Goal: Task Accomplishment & Management: Manage account settings

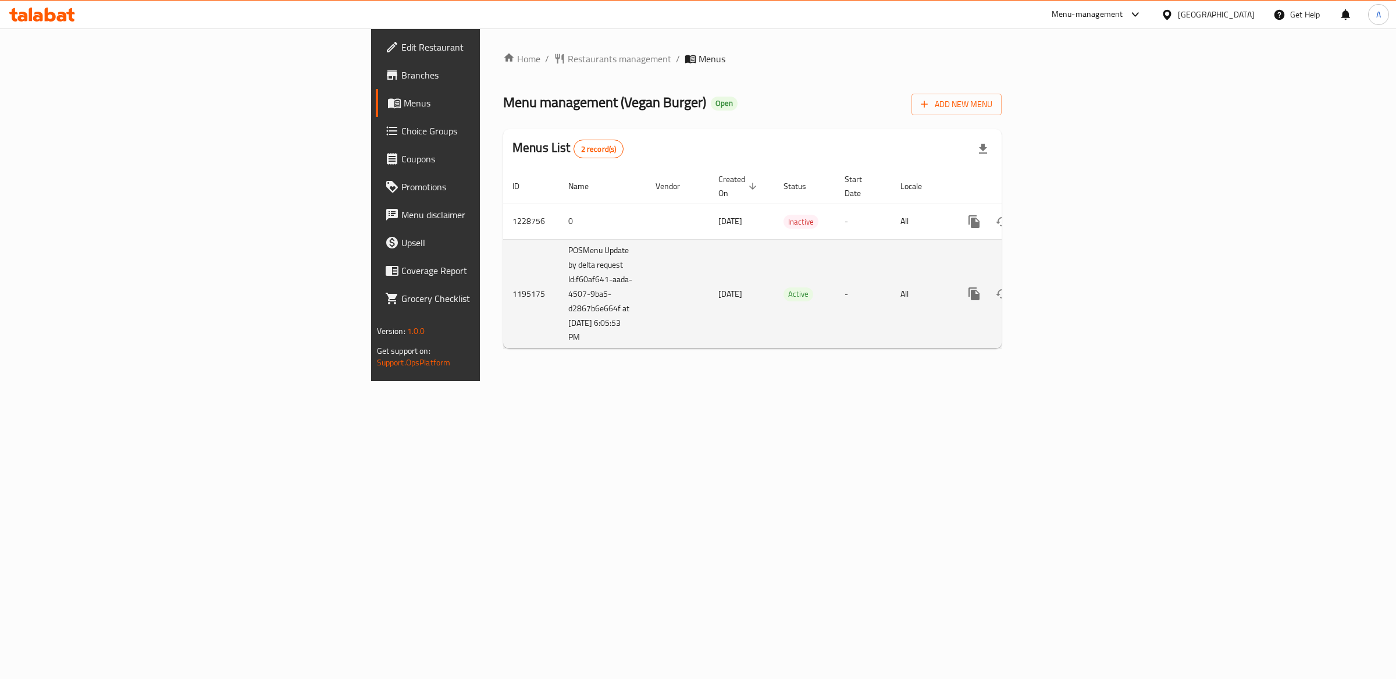
click at [1064, 289] on icon "enhanced table" at bounding box center [1058, 294] width 10 height 10
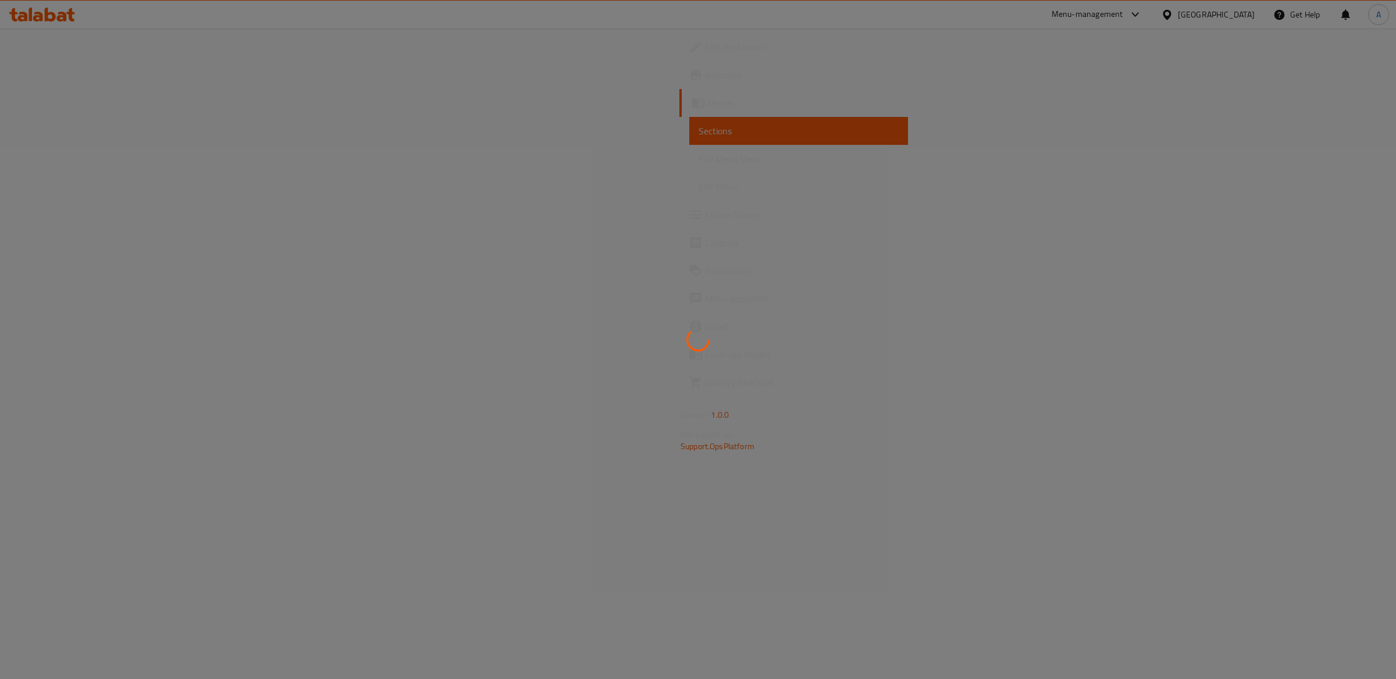
click at [1352, 278] on div at bounding box center [698, 339] width 1396 height 679
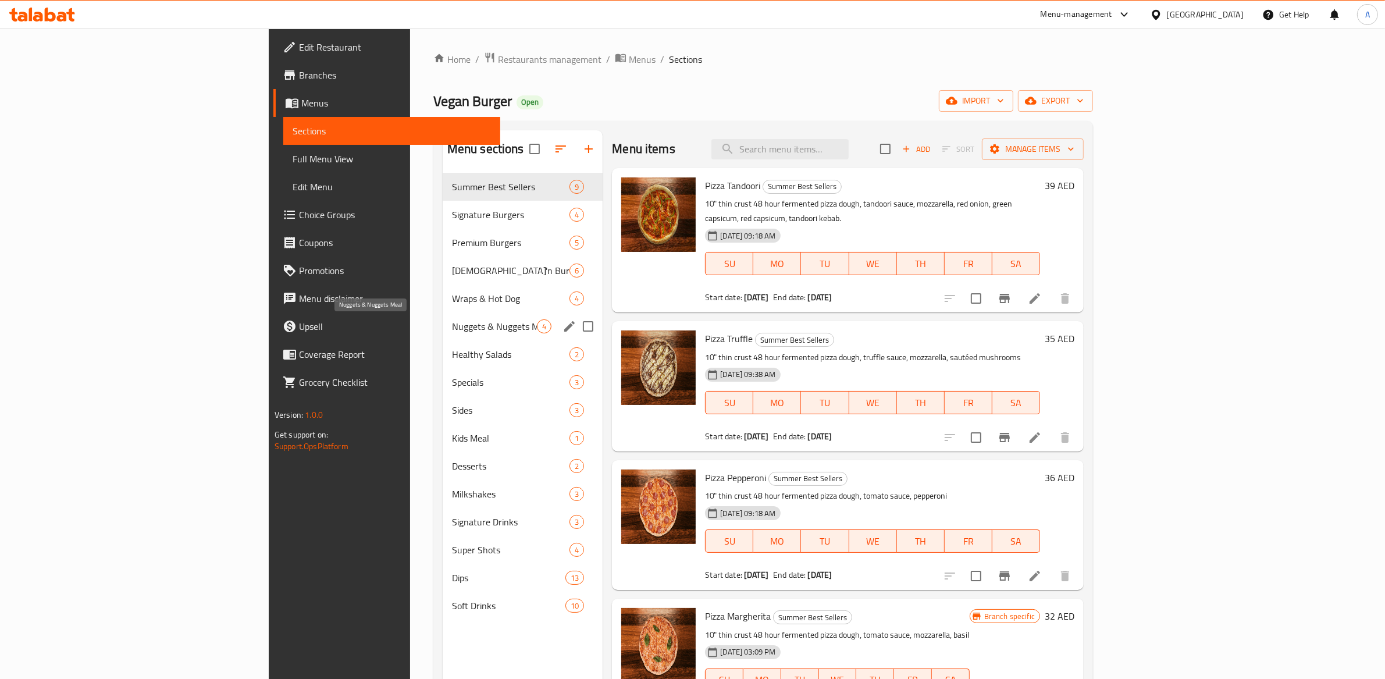
click at [452, 328] on span "Nuggets & Nuggets Meal" at bounding box center [494, 326] width 85 height 14
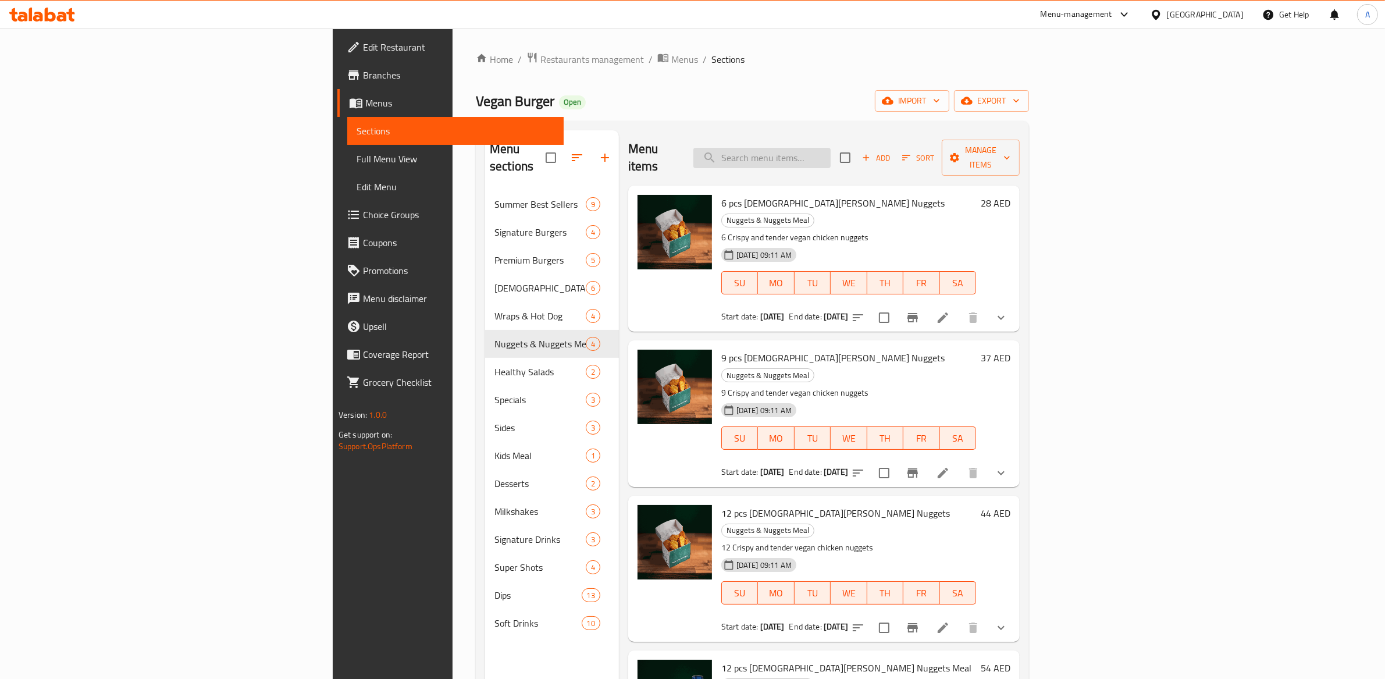
click at [831, 148] on input "search" at bounding box center [762, 158] width 137 height 20
paste input "713496"
type input "713496"
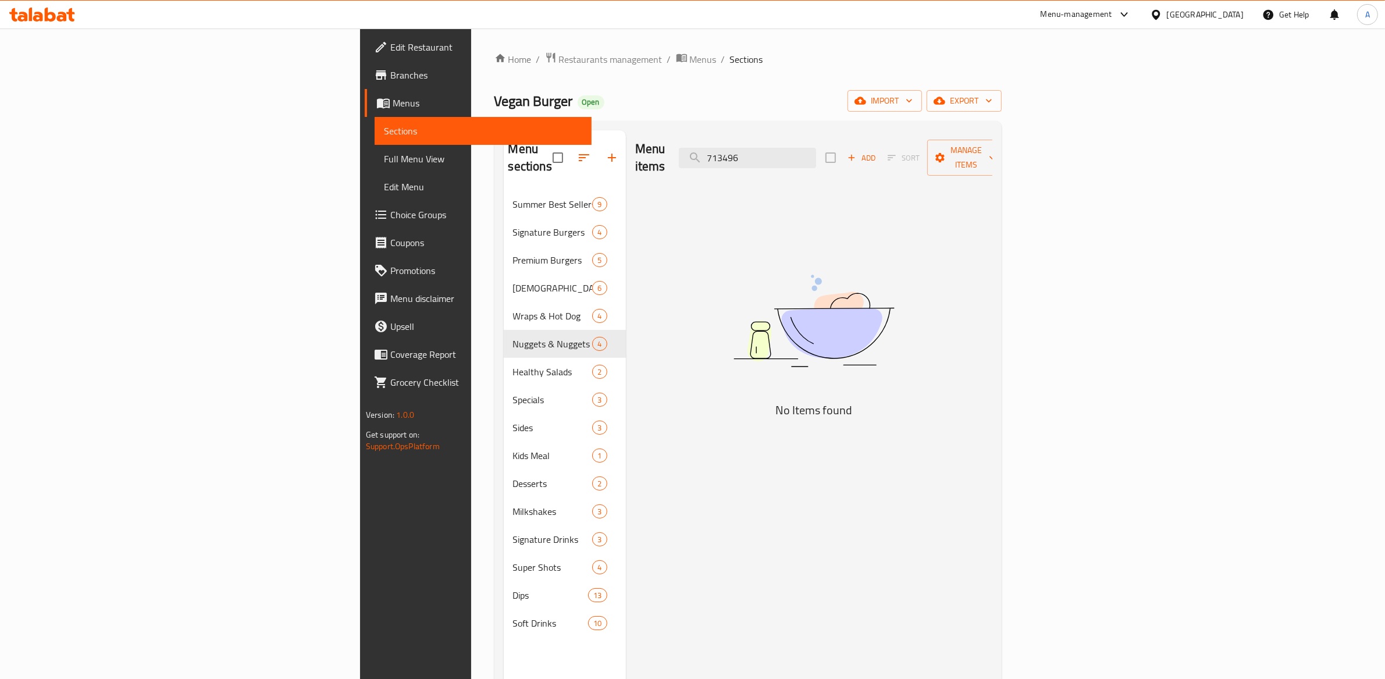
drag, startPoint x: 882, startPoint y: 151, endPoint x: 782, endPoint y: 148, distance: 100.1
click at [782, 148] on div "Menu items 713496 Add Sort Manage items" at bounding box center [813, 157] width 357 height 55
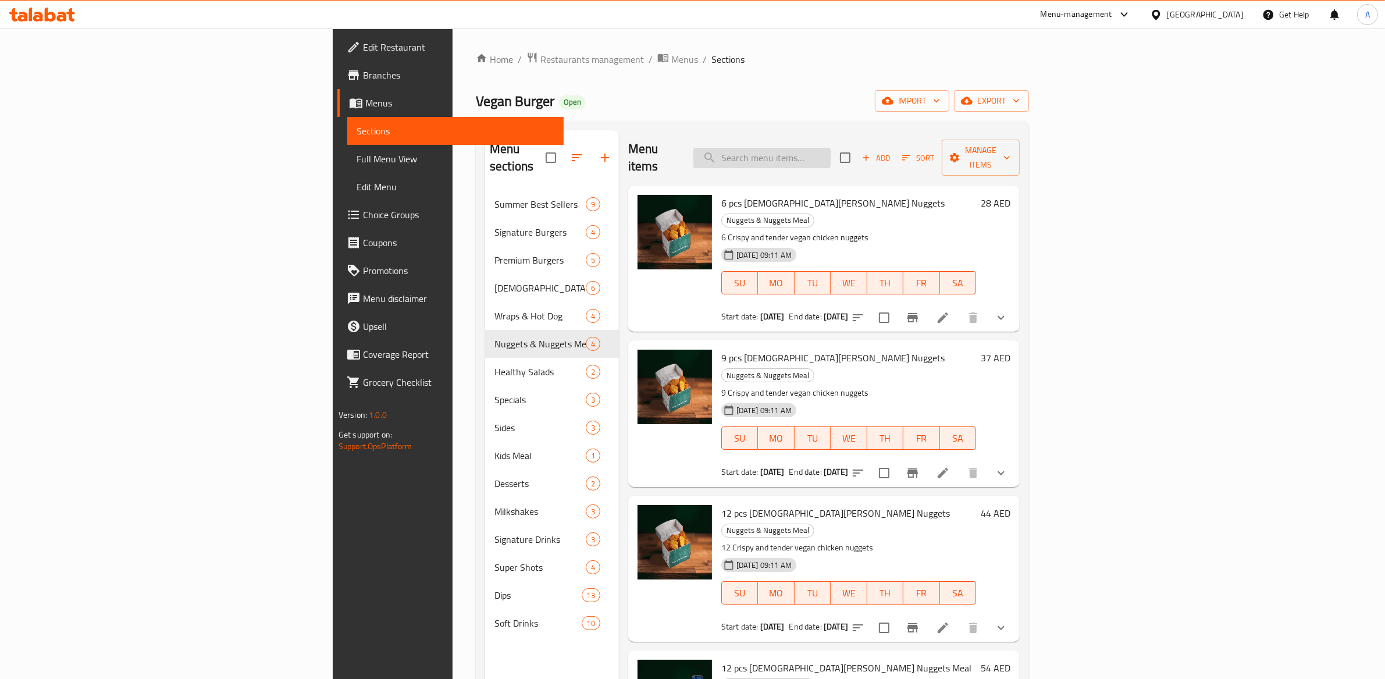
paste input "Crispy Beet Burger Meal"
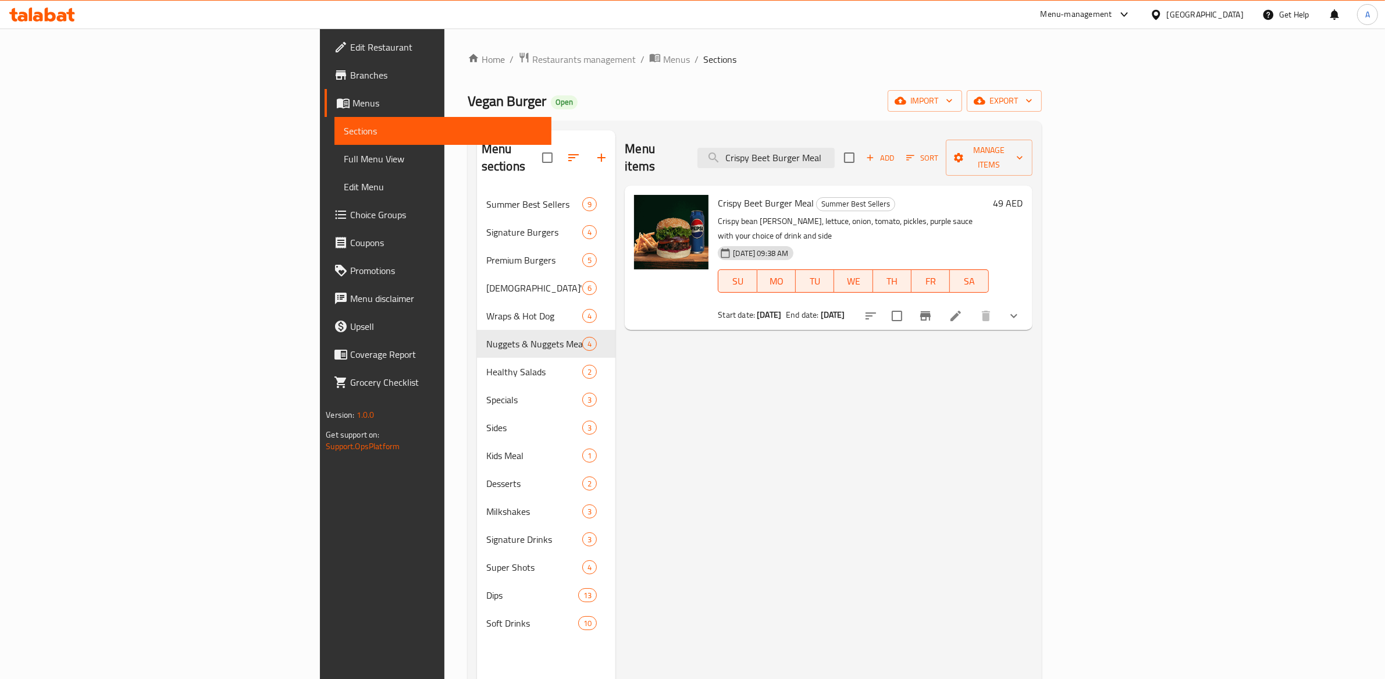
type input "Crispy Beet Burger Meal"
click at [875, 214] on p "Crispy bean [PERSON_NAME], lettuce, onion, tomato, pickles, purple sauce with y…" at bounding box center [853, 228] width 271 height 29
click at [874, 214] on p "Crispy bean [PERSON_NAME], lettuce, onion, tomato, pickles, purple sauce with y…" at bounding box center [853, 228] width 271 height 29
click at [876, 214] on p "Crispy bean [PERSON_NAME], lettuce, onion, tomato, pickles, purple sauce with y…" at bounding box center [853, 228] width 271 height 29
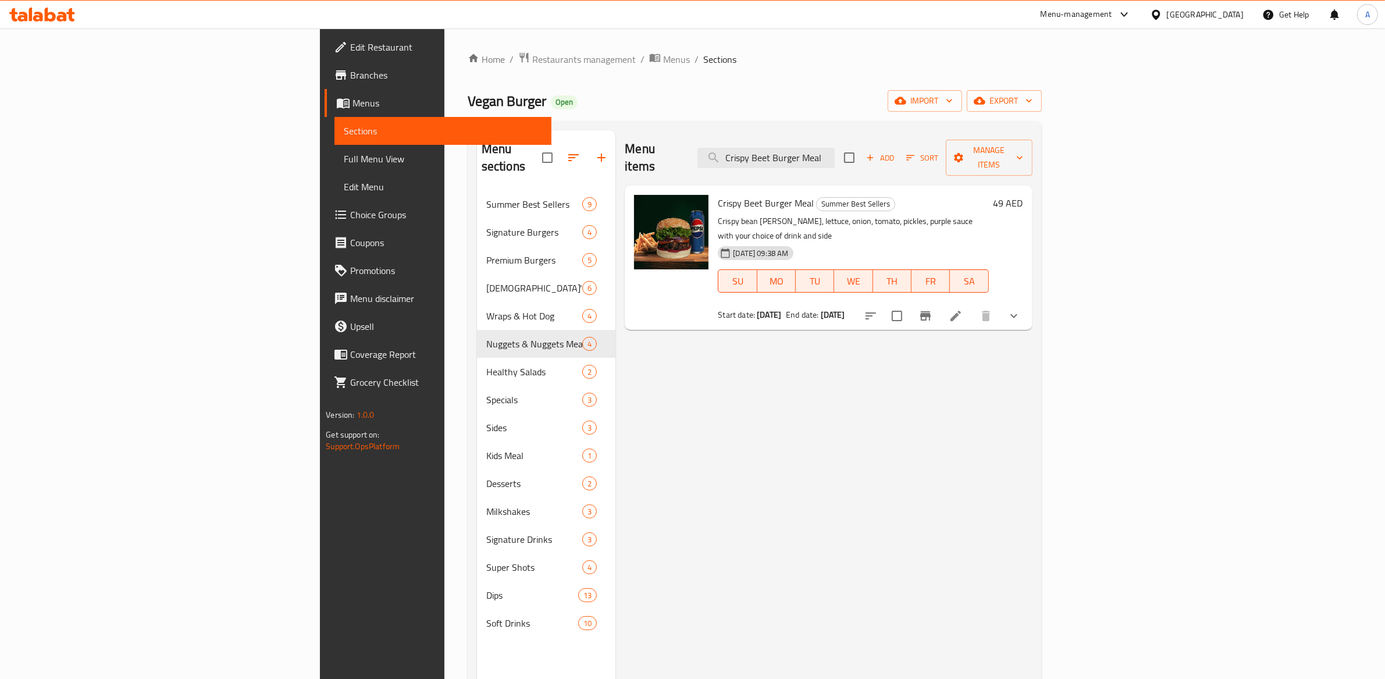
click at [951, 195] on h6 "Crispy Beet Burger Meal Summer Best Sellers" at bounding box center [853, 203] width 271 height 16
click at [961, 311] on icon at bounding box center [956, 316] width 10 height 10
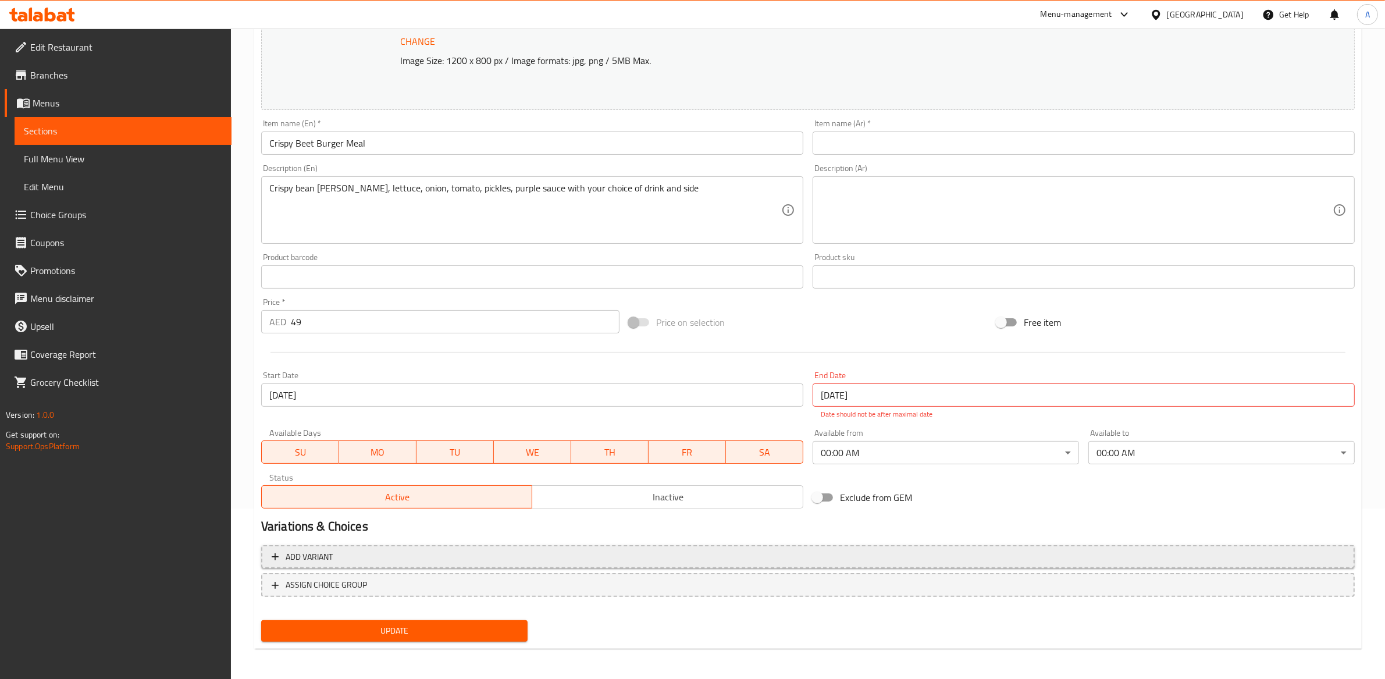
click at [322, 552] on span "Add variant" at bounding box center [309, 557] width 47 height 15
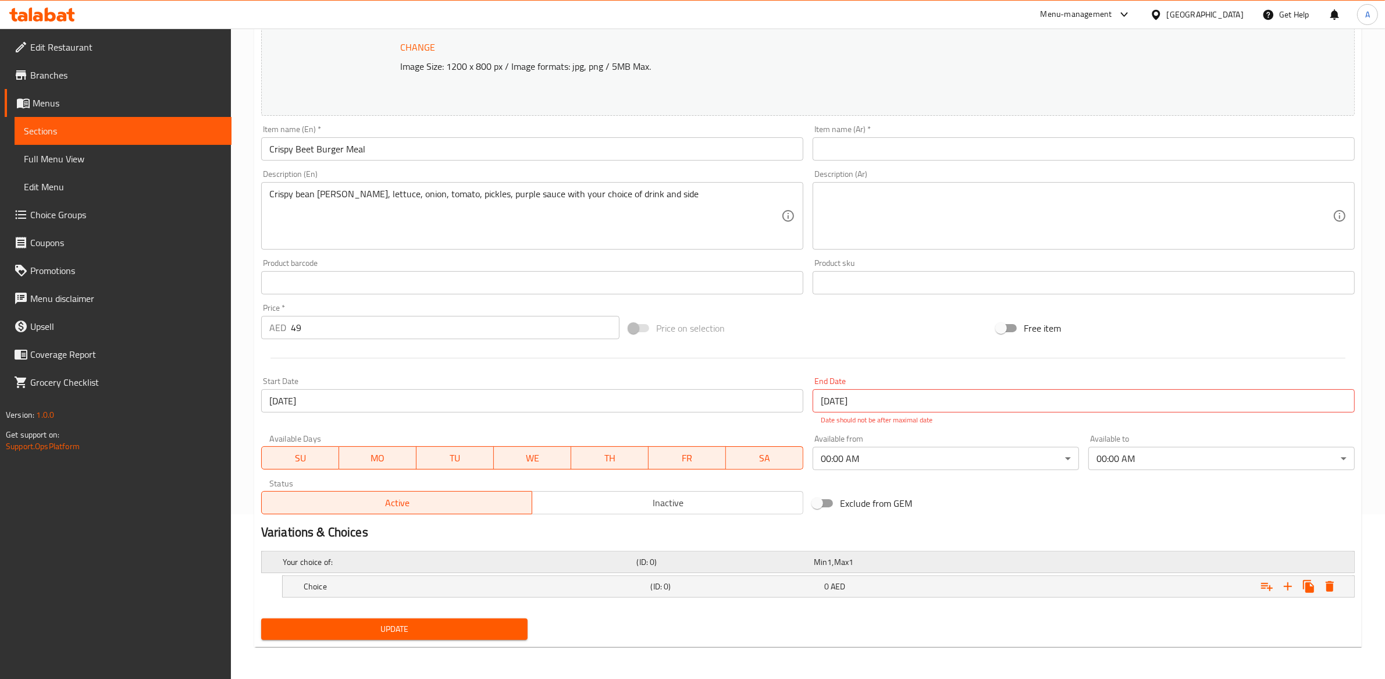
scroll to position [162, 0]
click at [397, 567] on h5 "Your choice of:" at bounding box center [458, 565] width 350 height 12
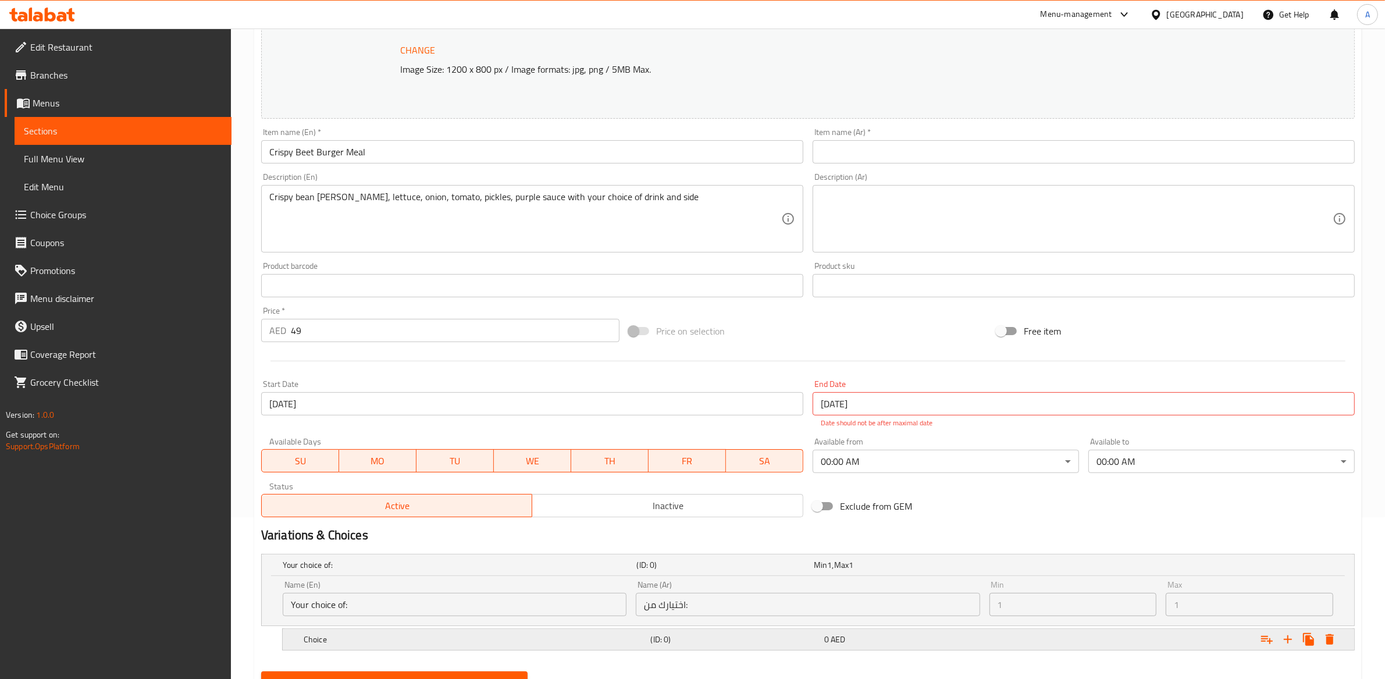
click at [381, 640] on h5 "Choice" at bounding box center [475, 640] width 343 height 12
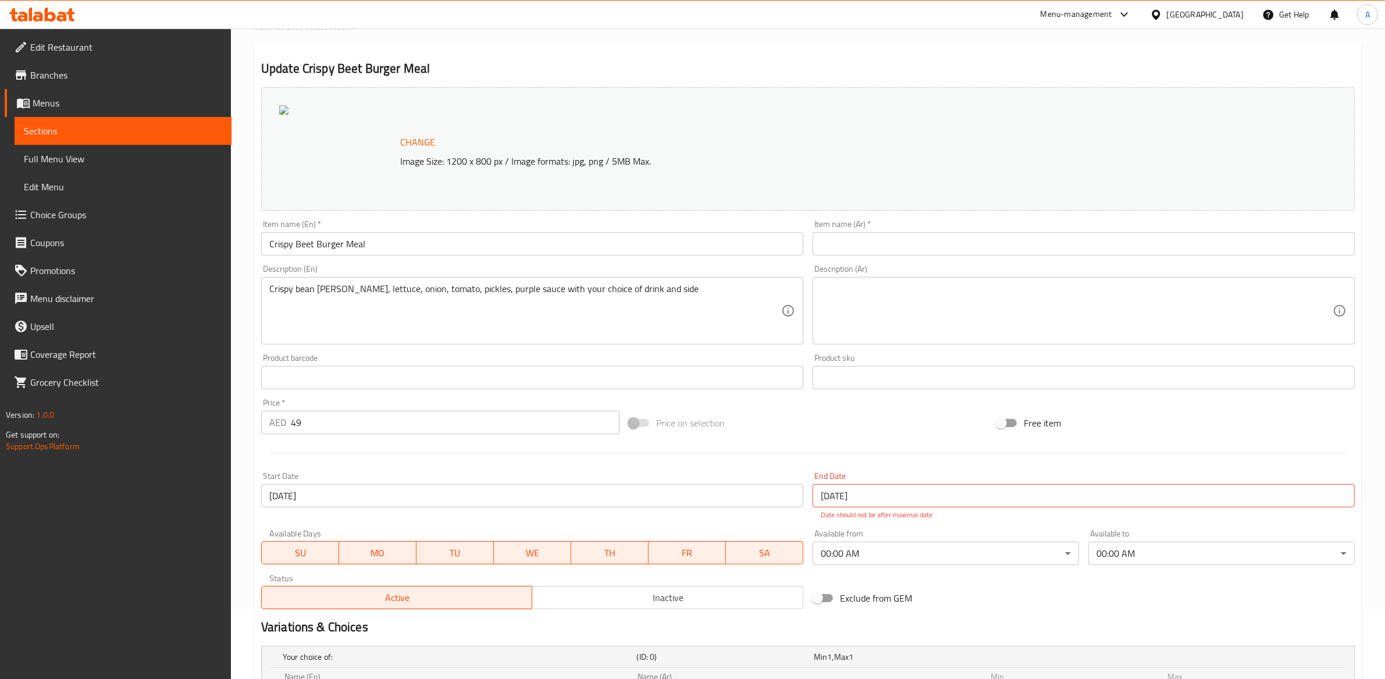
scroll to position [0, 0]
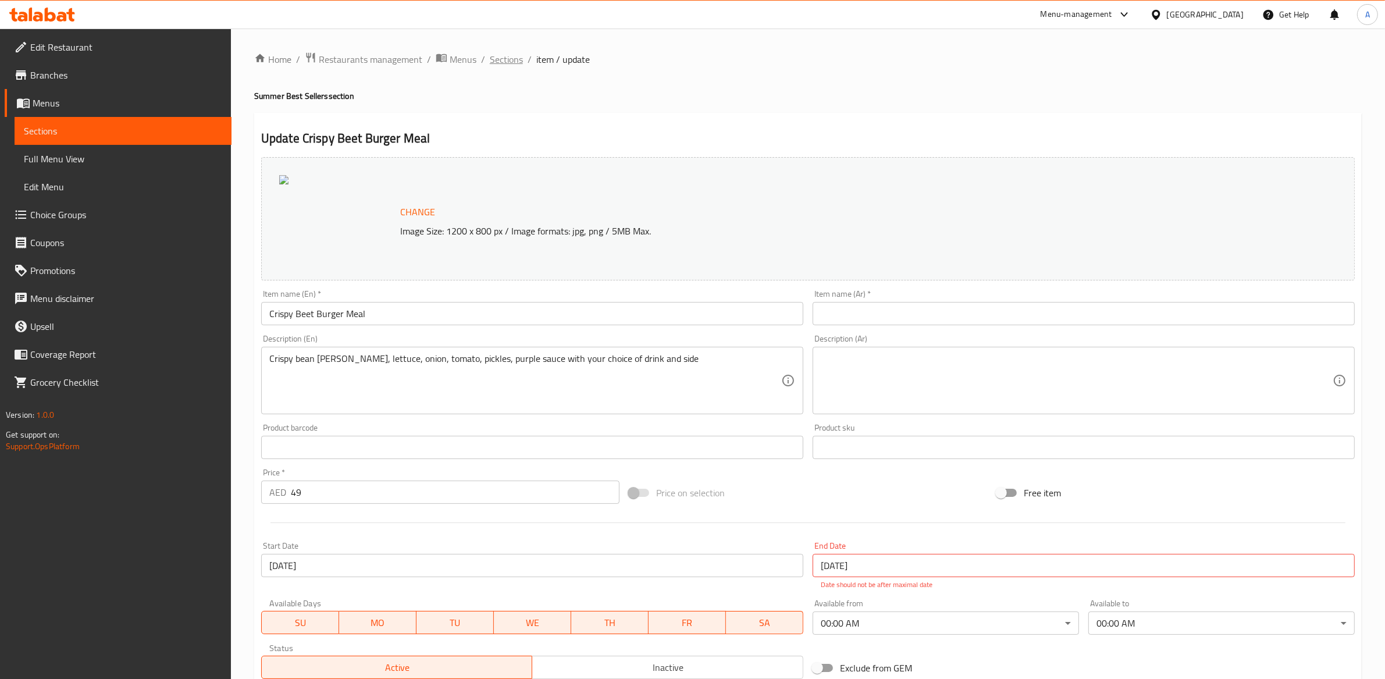
drag, startPoint x: 513, startPoint y: 60, endPoint x: 511, endPoint y: 71, distance: 11.3
click at [513, 59] on span "Sections" at bounding box center [506, 59] width 33 height 14
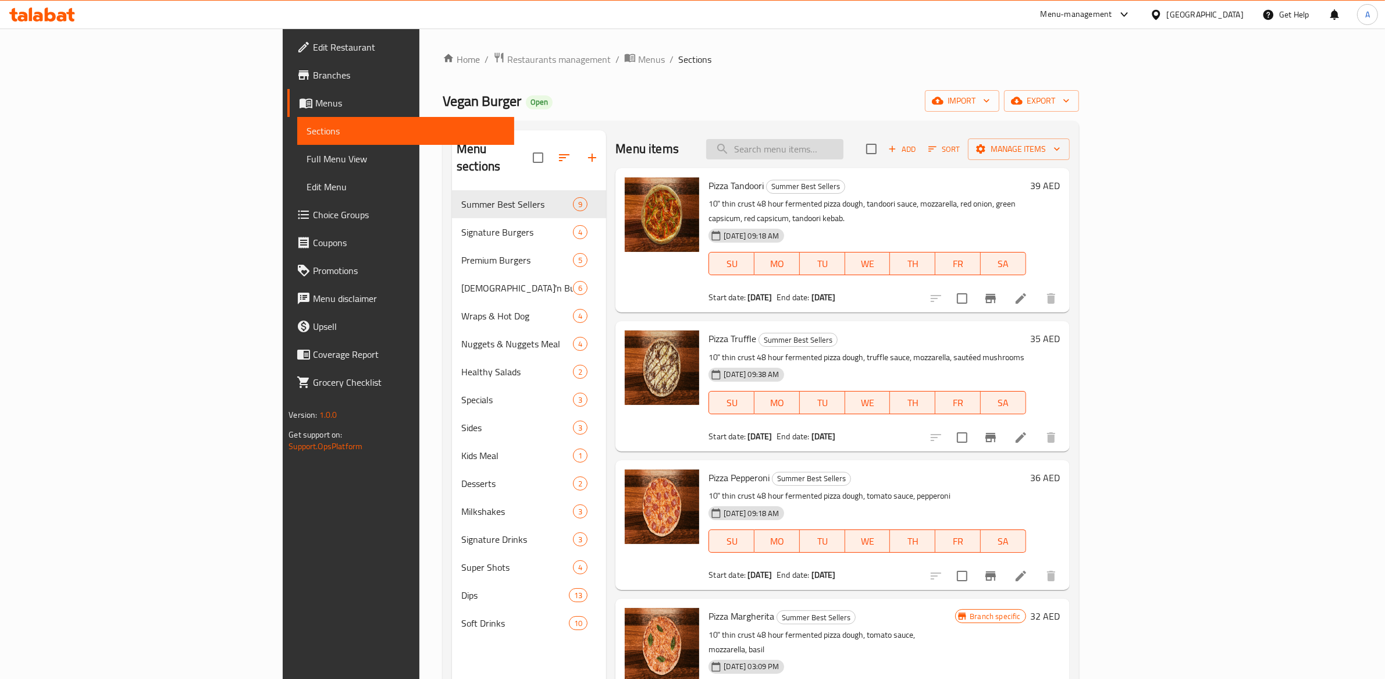
click at [844, 155] on input "search" at bounding box center [774, 149] width 137 height 20
paste input "Crispy Beet Burger Meal"
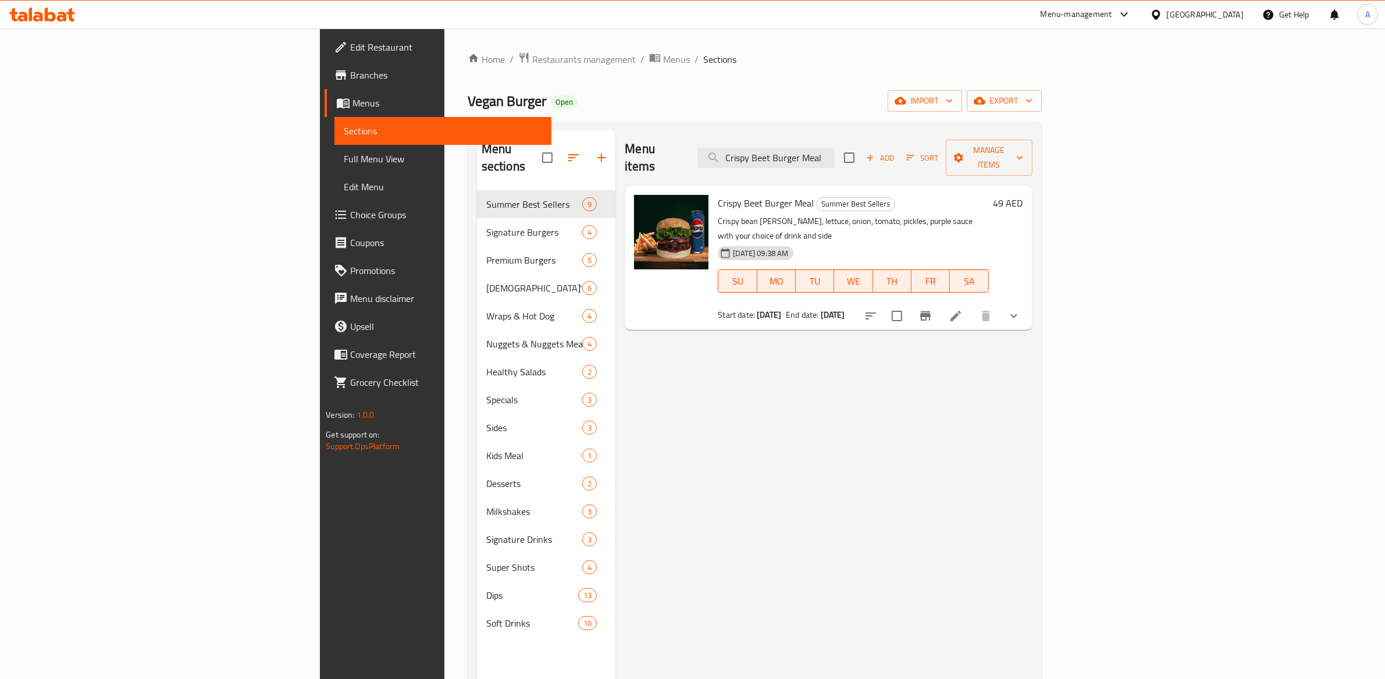
type input "Crispy Beet Burger Meal"
click at [1028, 302] on button "show more" at bounding box center [1014, 316] width 28 height 28
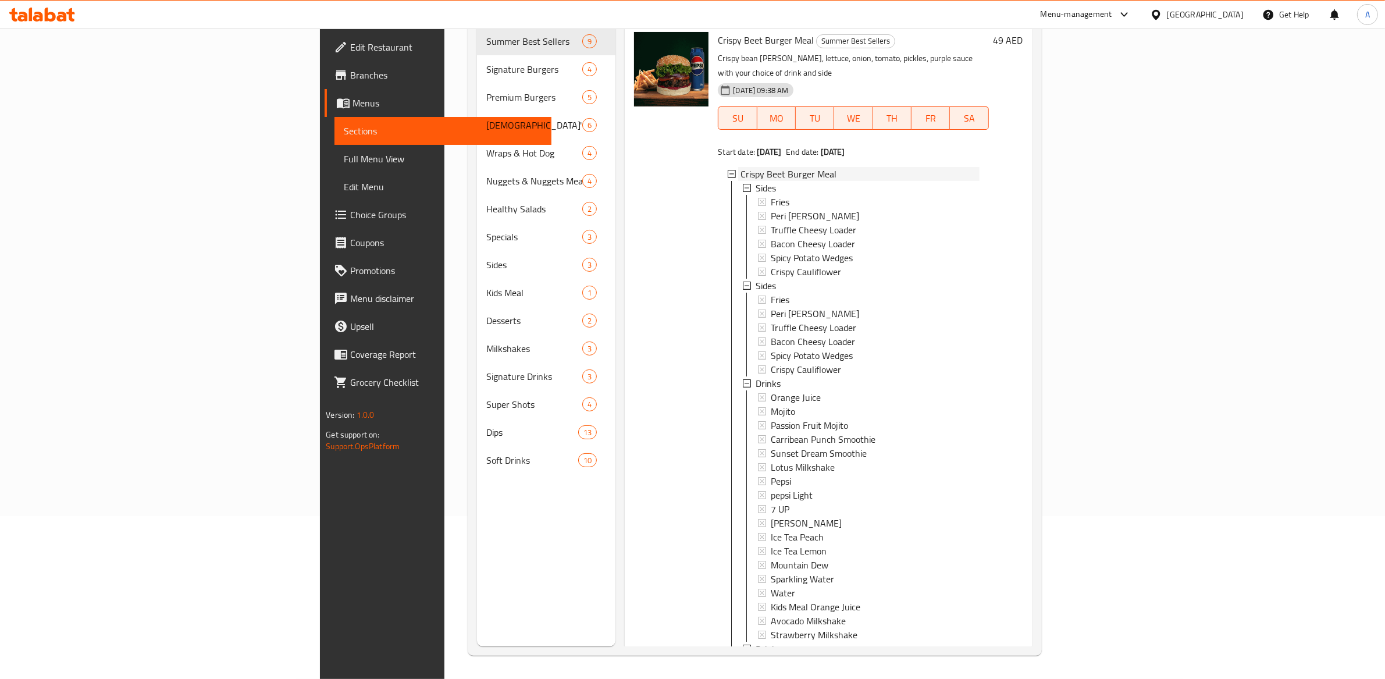
click at [743, 167] on span "Crispy Beet Burger Meal" at bounding box center [789, 174] width 96 height 14
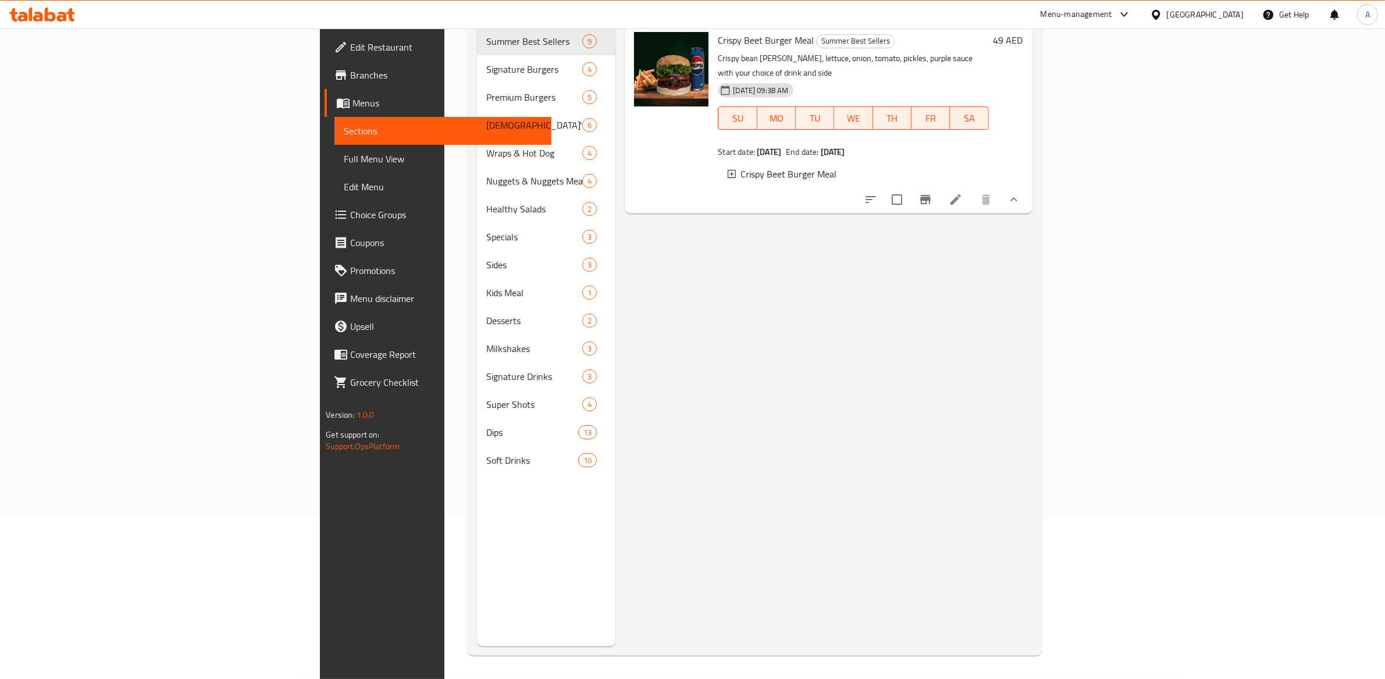
click at [743, 167] on span "Crispy Beet Burger Meal" at bounding box center [789, 174] width 96 height 14
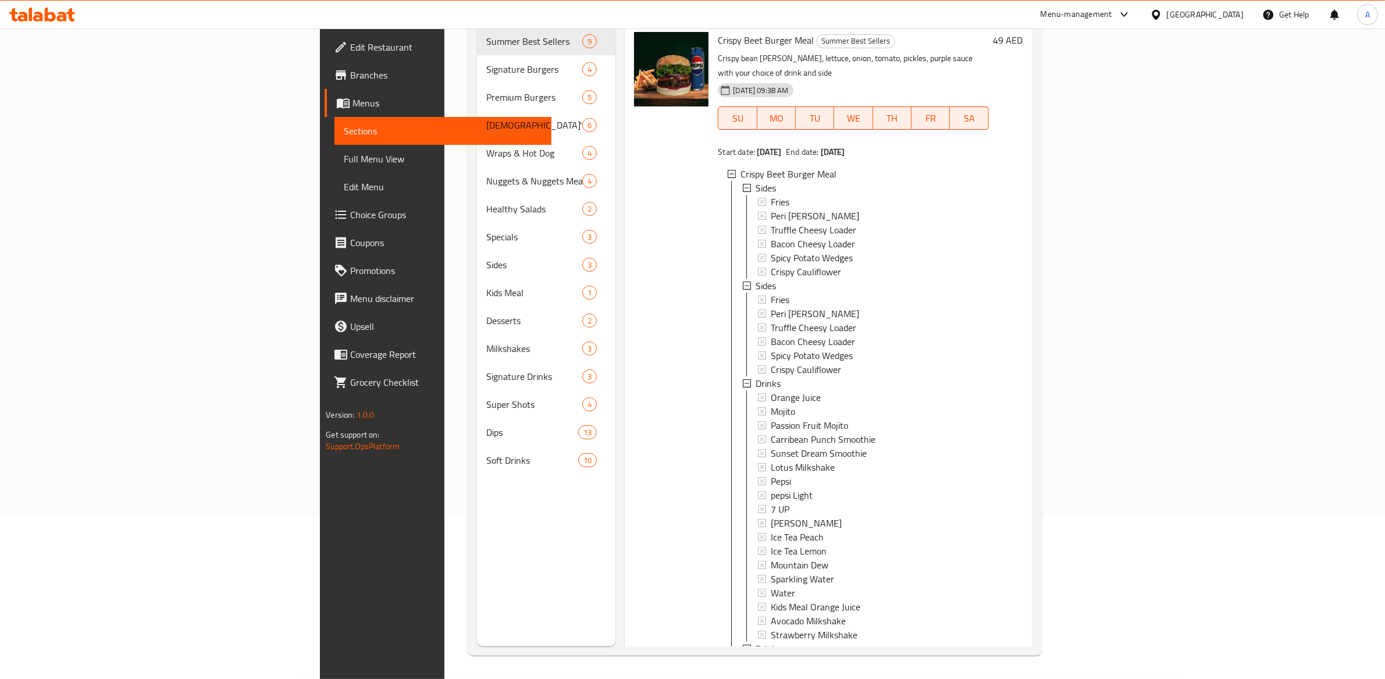
click at [743, 167] on span "Crispy Beet Burger Meal" at bounding box center [789, 174] width 96 height 14
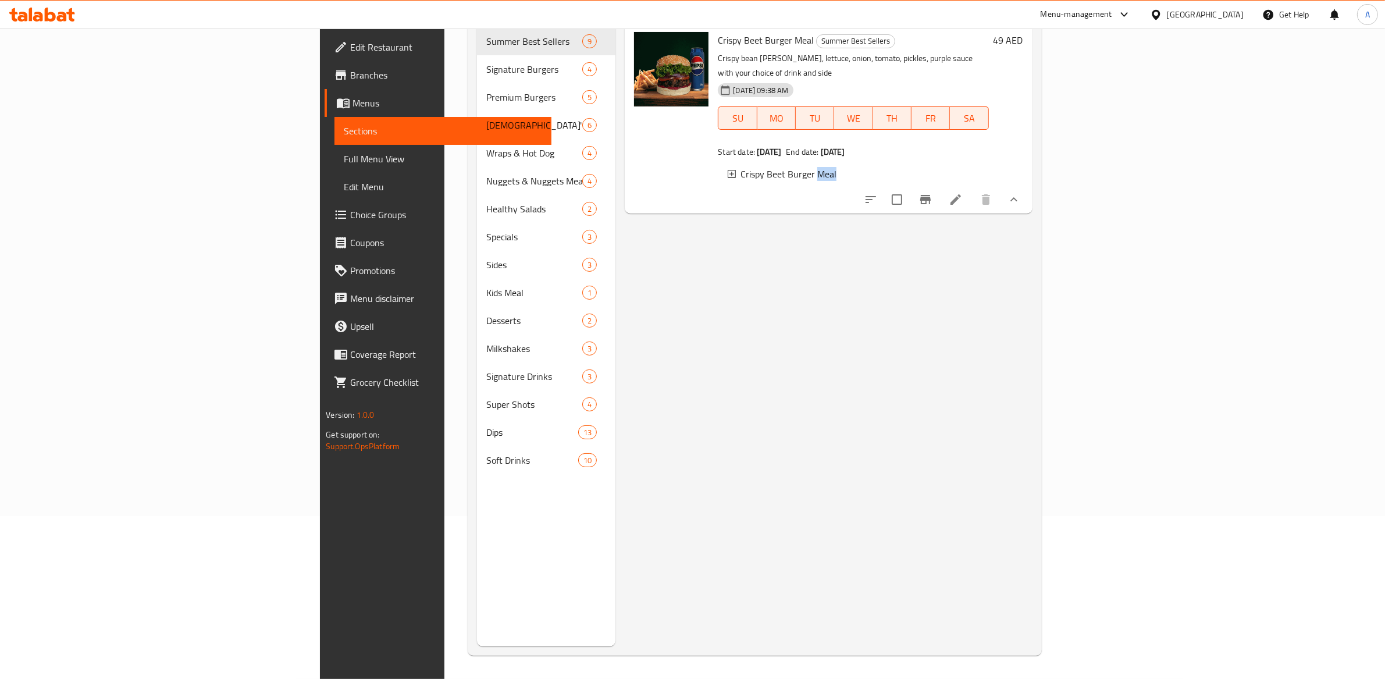
click at [743, 167] on span "Crispy Beet Burger Meal" at bounding box center [789, 174] width 96 height 14
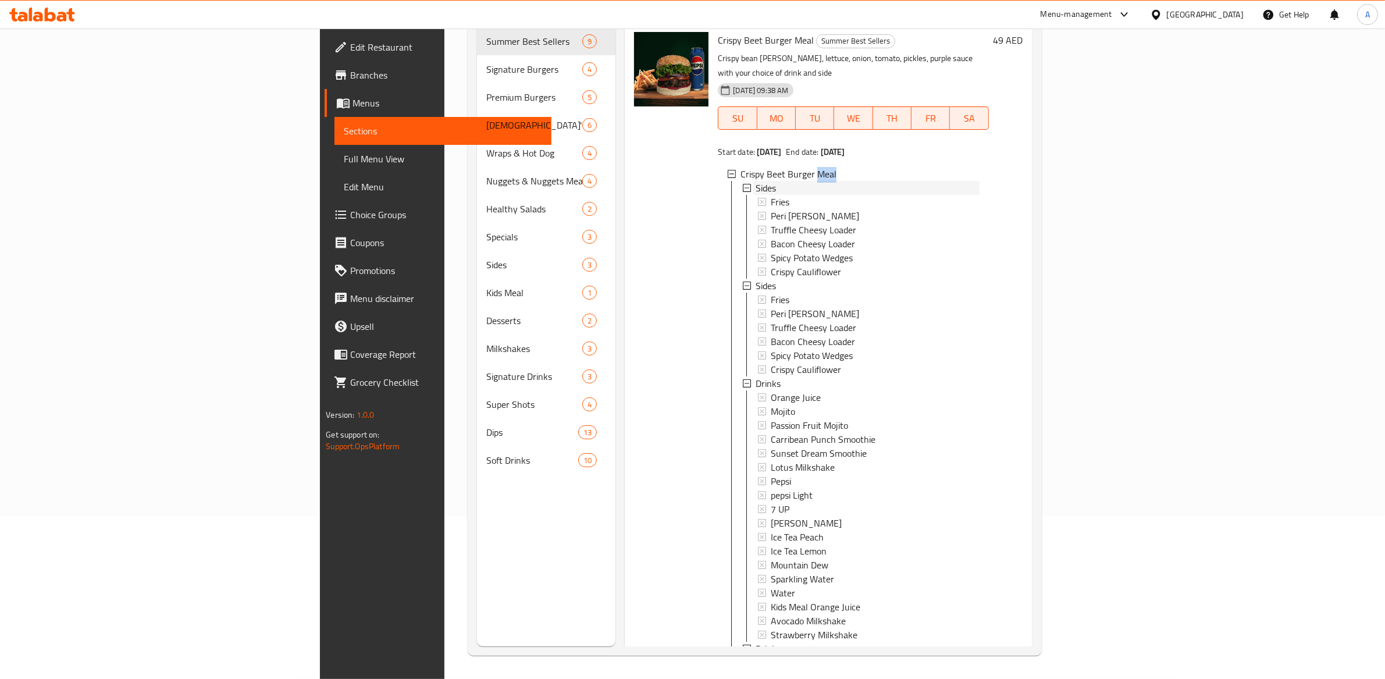
click at [743, 184] on icon at bounding box center [747, 188] width 8 height 8
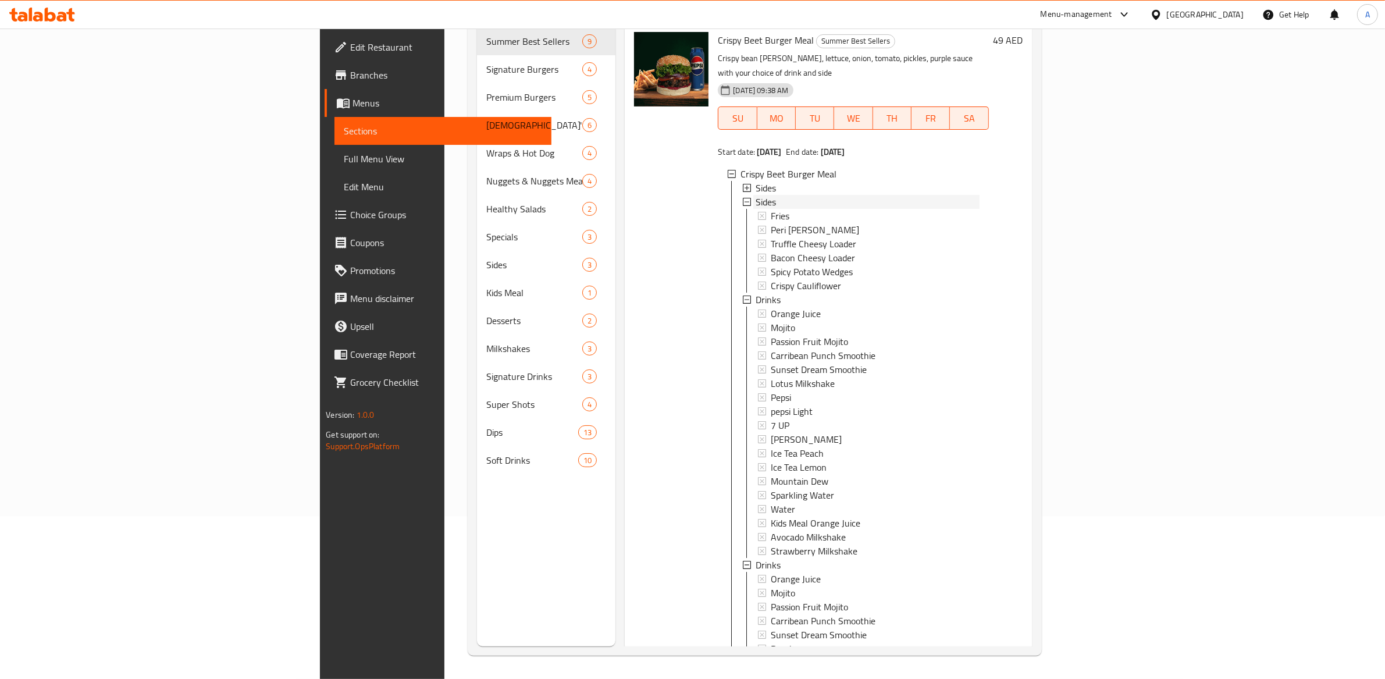
click at [756, 195] on span "Sides" at bounding box center [766, 202] width 20 height 14
click at [756, 181] on div "Sides" at bounding box center [867, 188] width 223 height 14
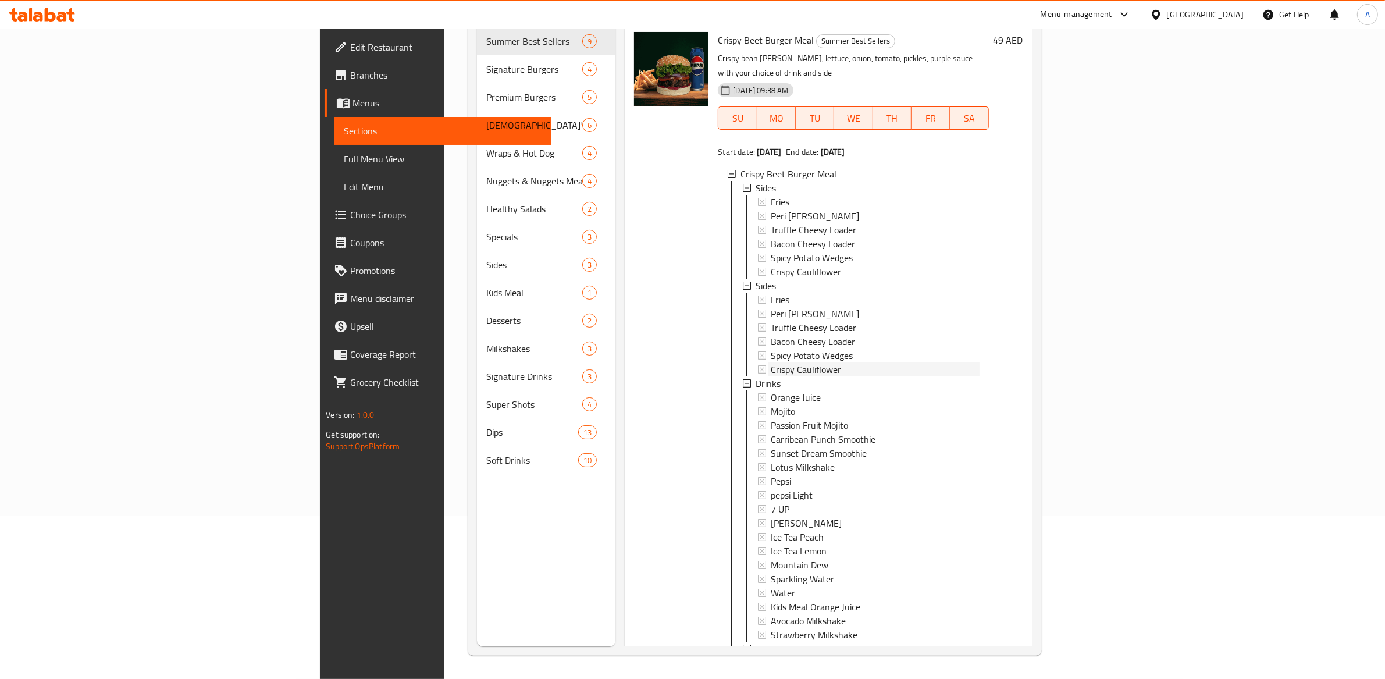
click at [758, 365] on icon at bounding box center [762, 369] width 8 height 8
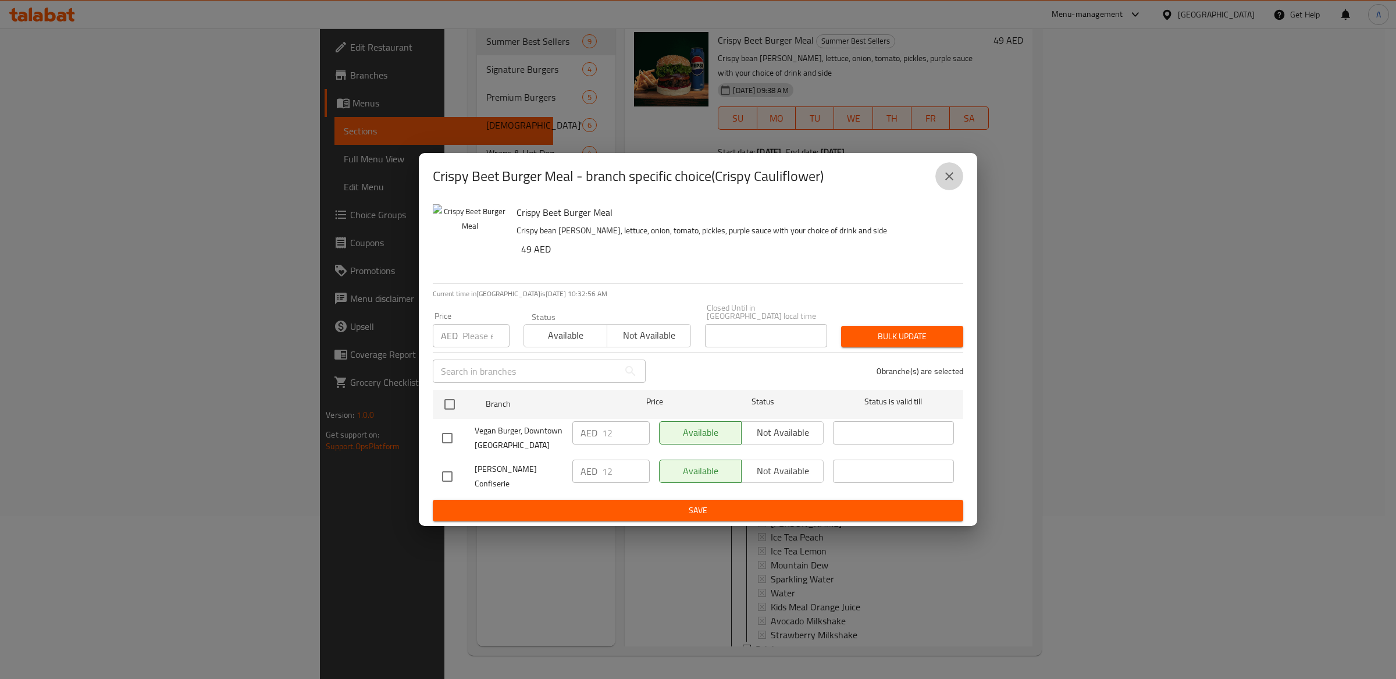
click at [956, 179] on icon "close" at bounding box center [950, 176] width 14 height 14
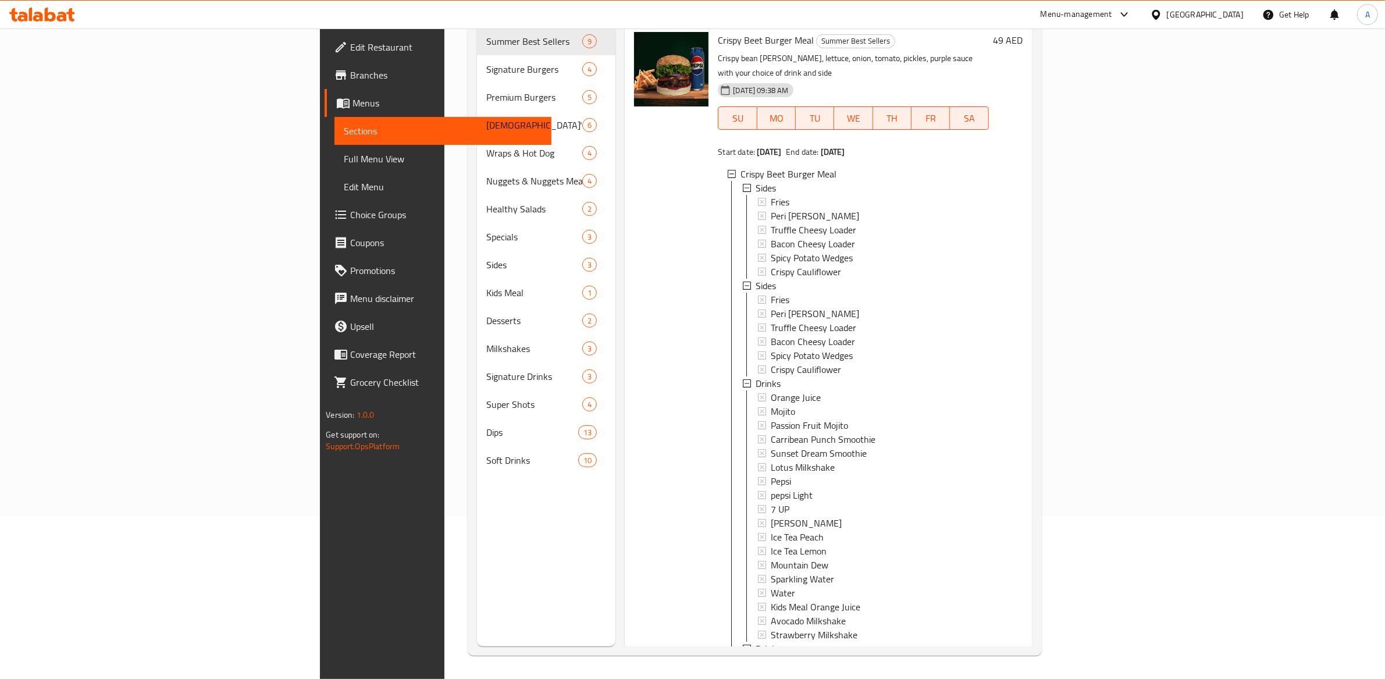
click at [758, 365] on icon at bounding box center [762, 369] width 8 height 8
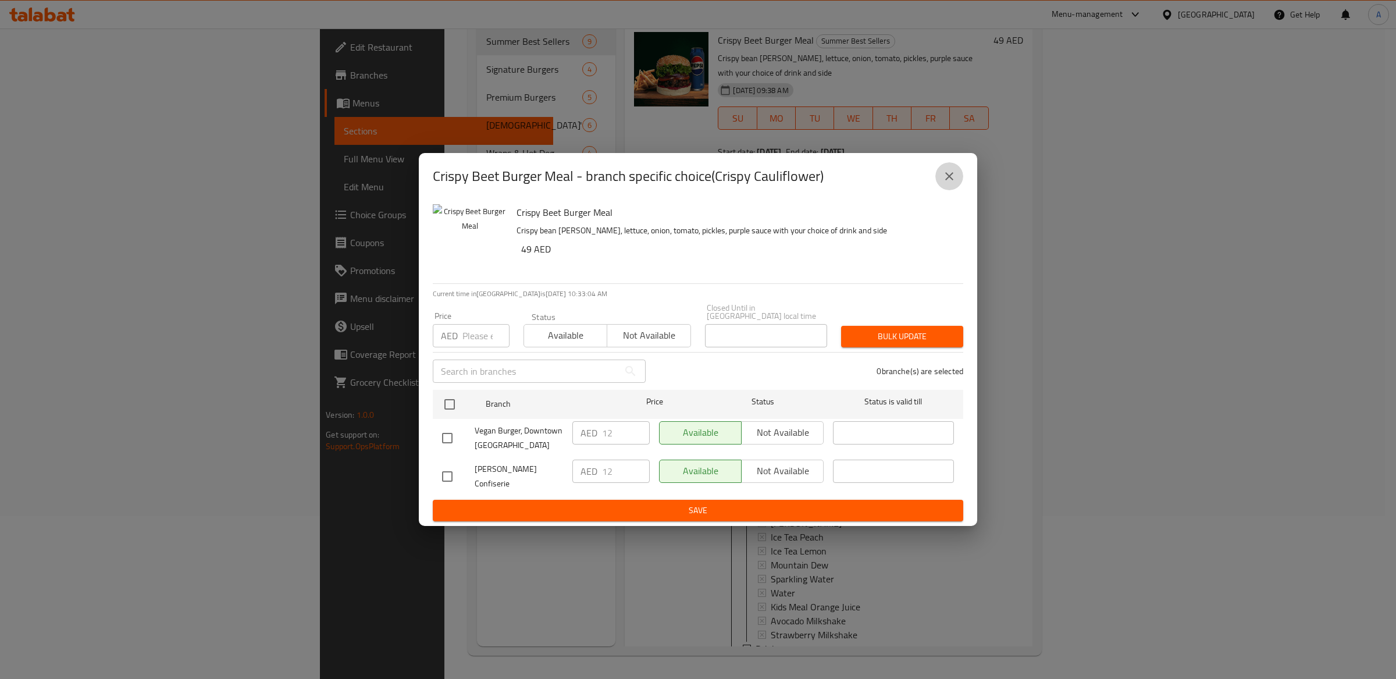
click at [958, 182] on button "close" at bounding box center [950, 176] width 28 height 28
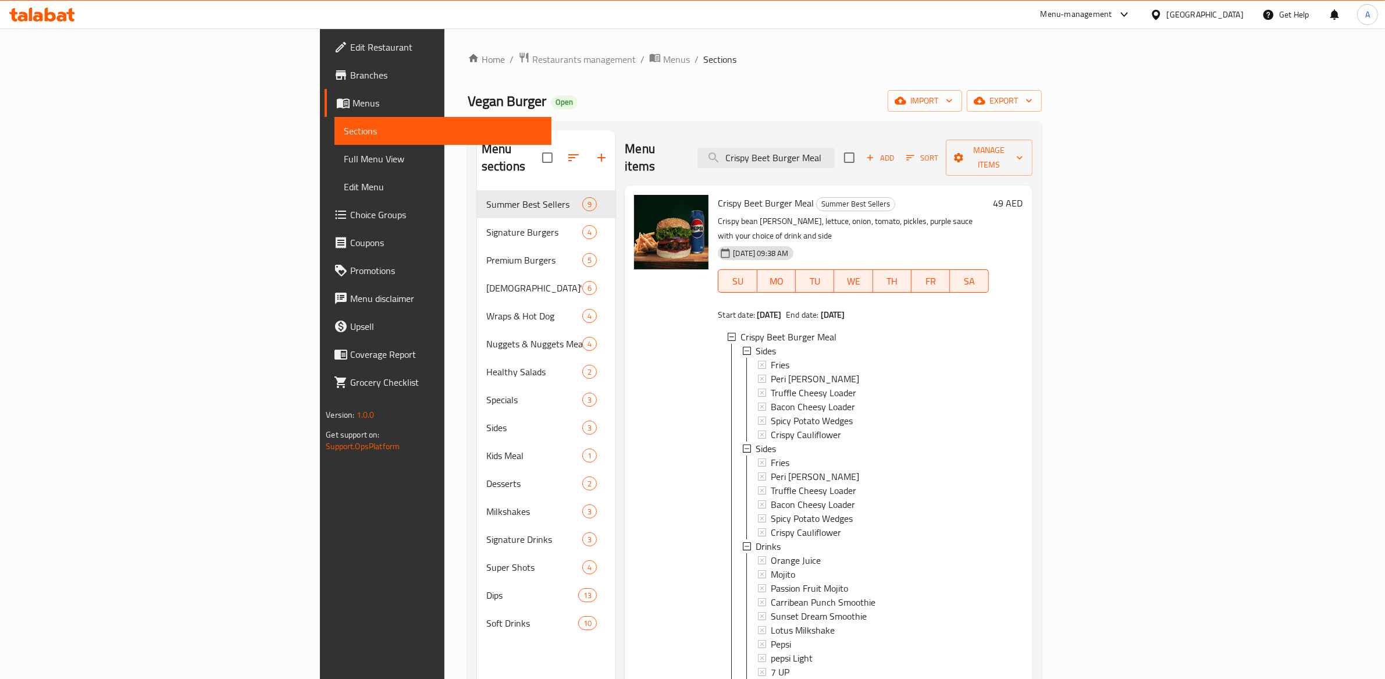
click at [989, 214] on p "Crispy bean [PERSON_NAME], lettuce, onion, tomato, pickles, purple sauce with y…" at bounding box center [853, 228] width 271 height 29
click at [977, 214] on p "Crispy bean [PERSON_NAME], lettuce, onion, tomato, pickles, purple sauce with y…" at bounding box center [853, 228] width 271 height 29
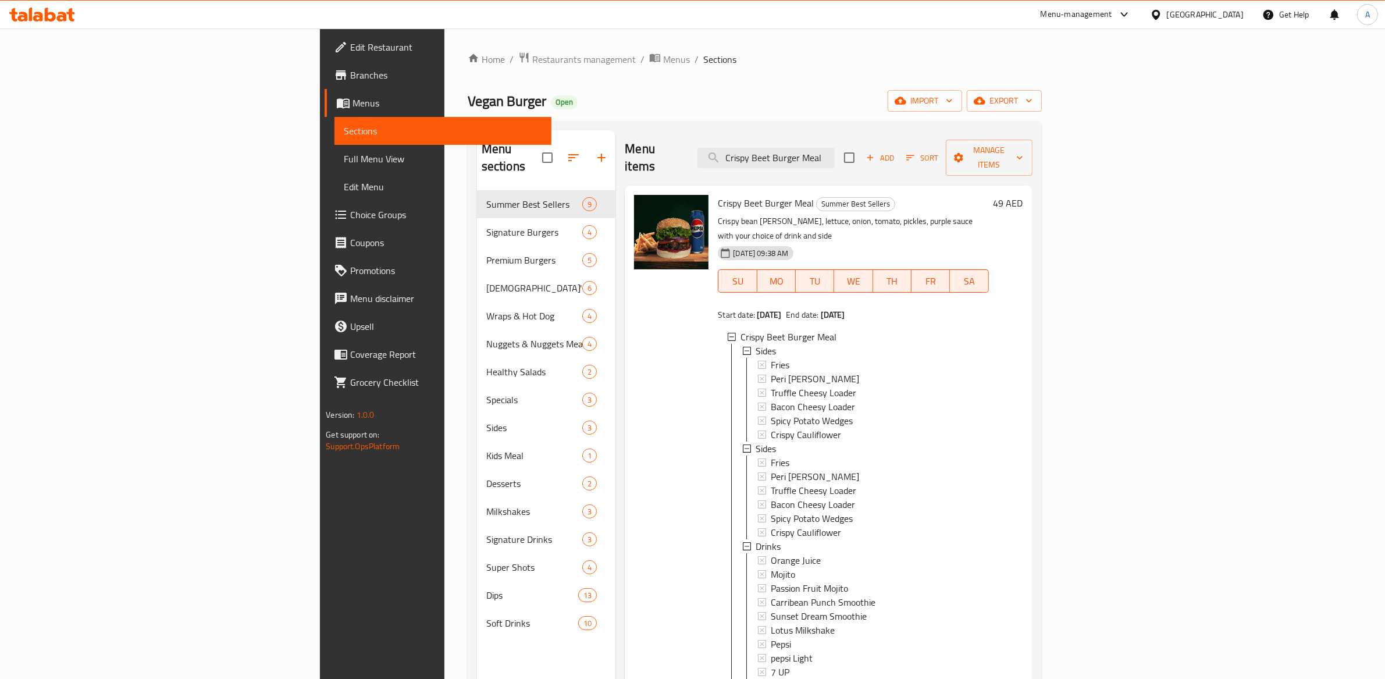
click at [860, 241] on div "[DATE] 09:38 AM SU MO TU WE TH FR SA" at bounding box center [853, 272] width 280 height 63
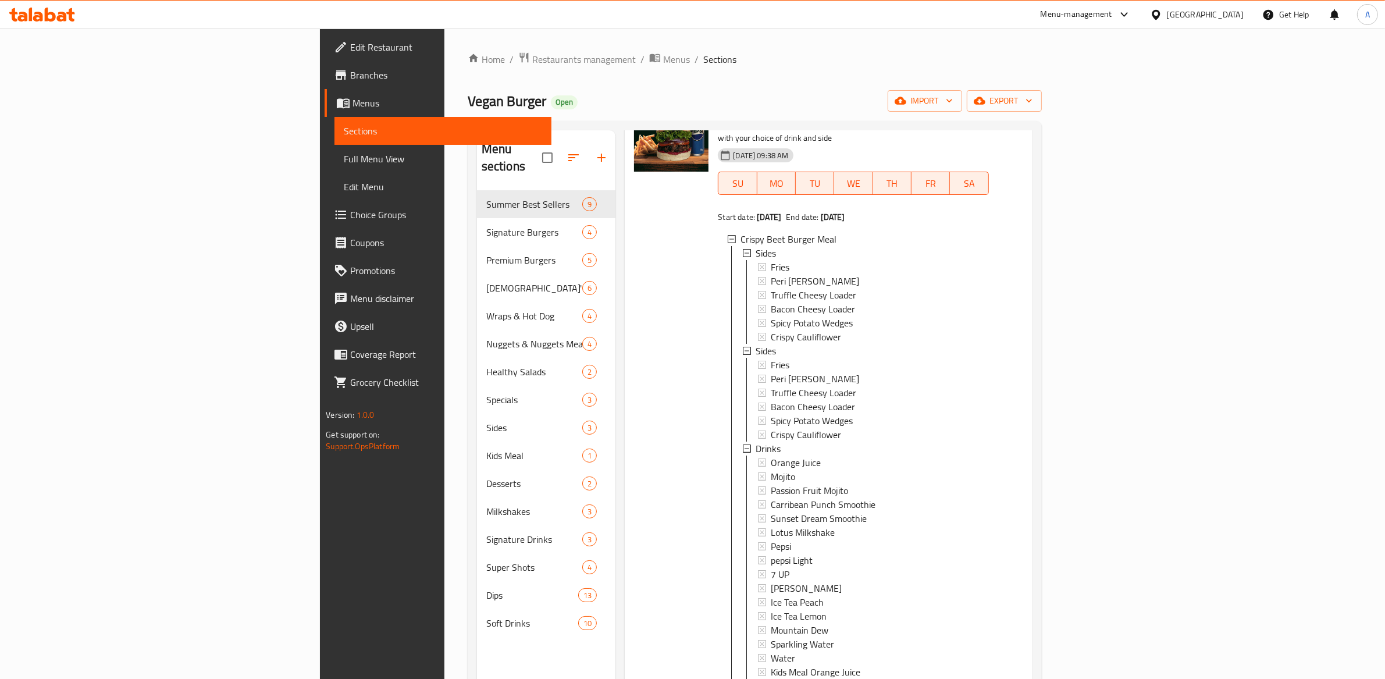
scroll to position [1, 0]
click at [758, 429] on icon at bounding box center [762, 433] width 8 height 8
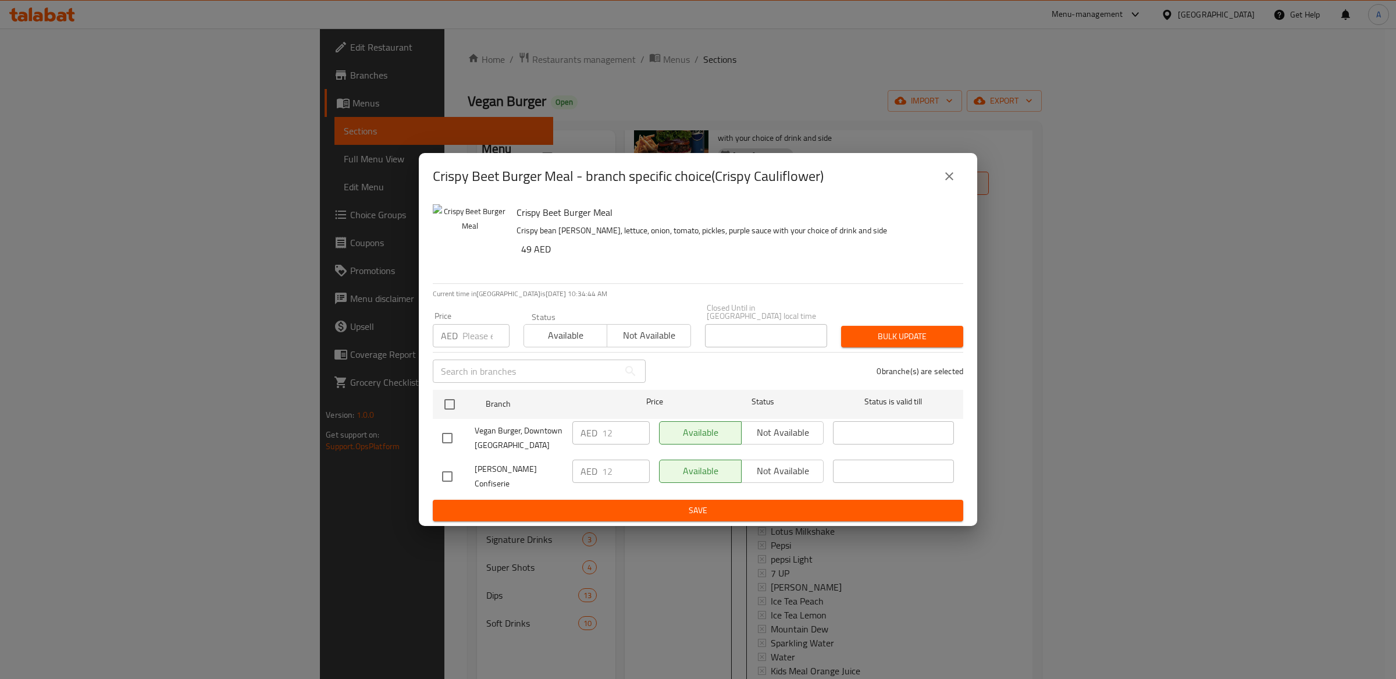
click at [943, 176] on icon "close" at bounding box center [950, 176] width 14 height 14
